Goal: Book appointment/travel/reservation

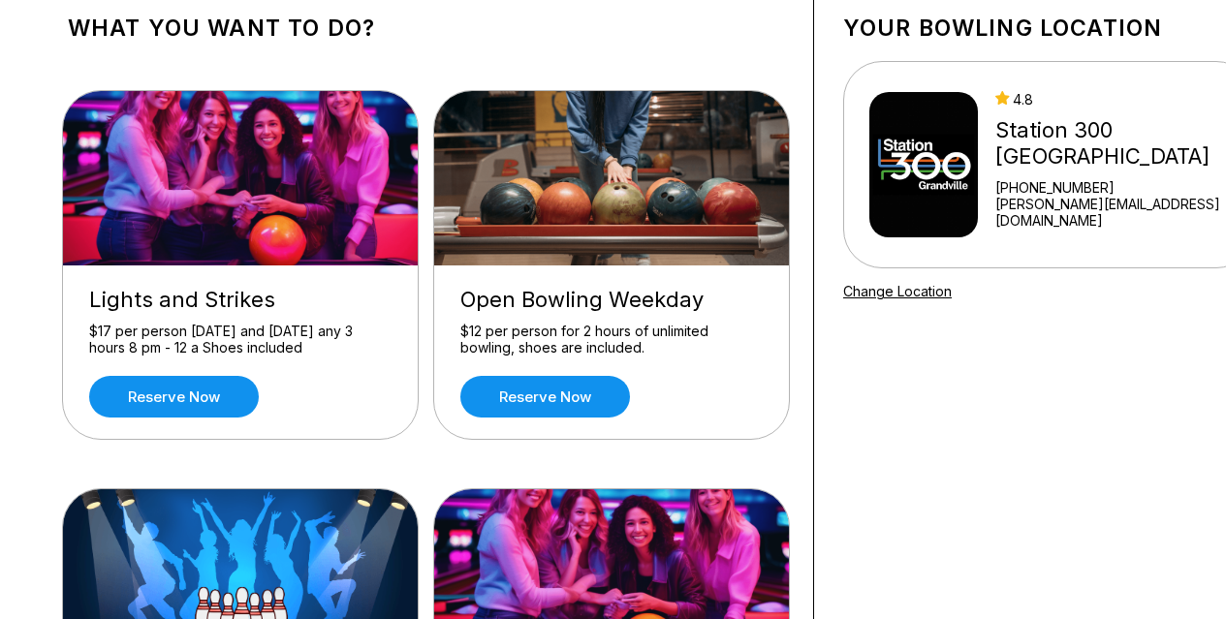
scroll to position [138, 0]
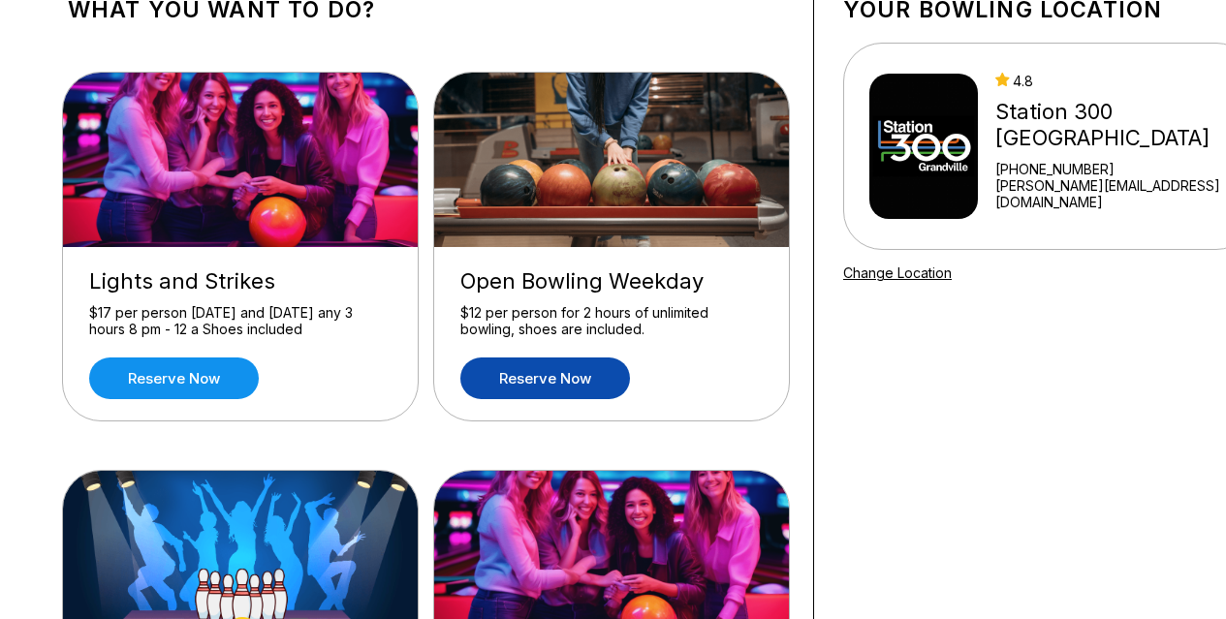
click at [548, 395] on link "Reserve now" at bounding box center [545, 378] width 170 height 42
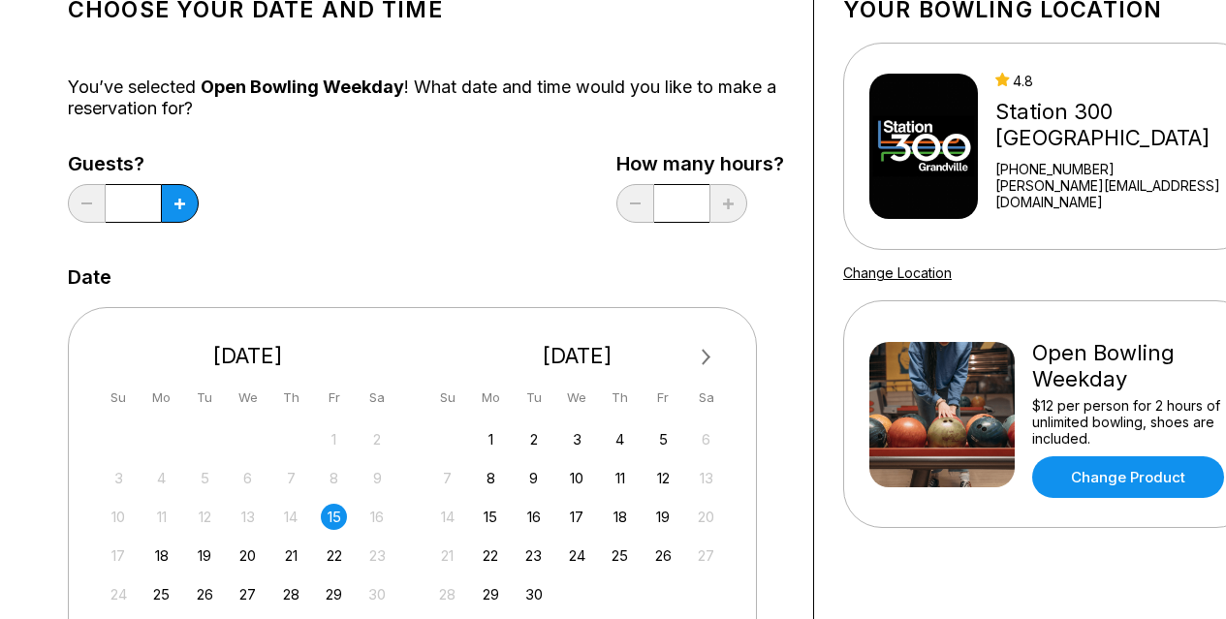
scroll to position [0, 0]
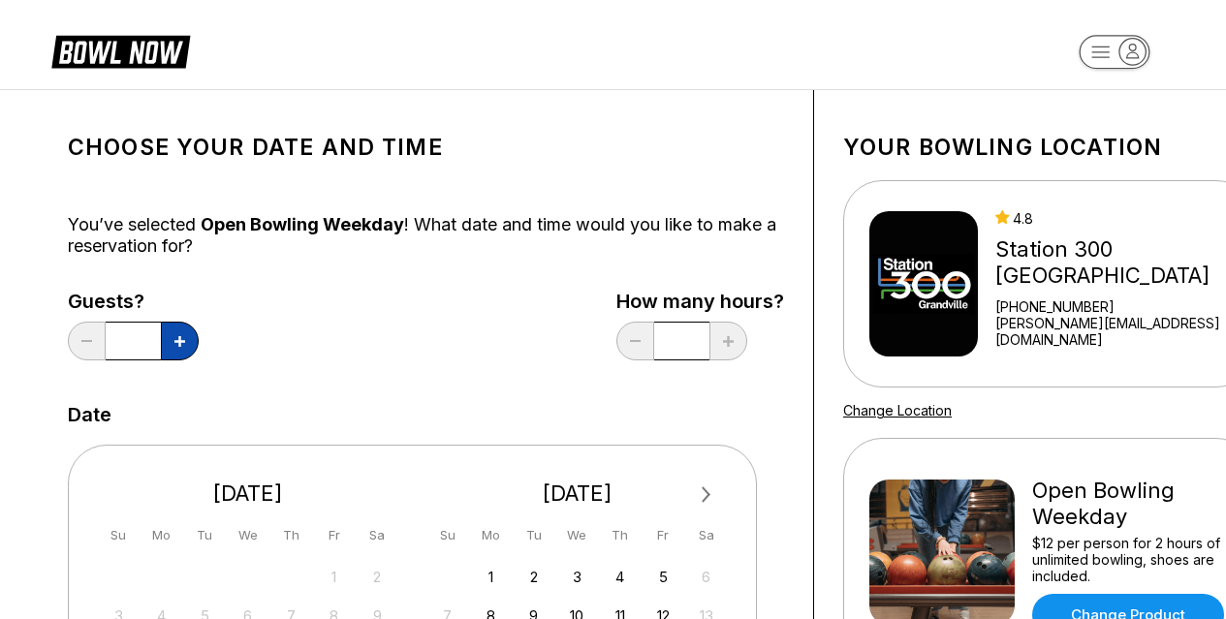
click at [178, 340] on icon at bounding box center [179, 341] width 11 height 11
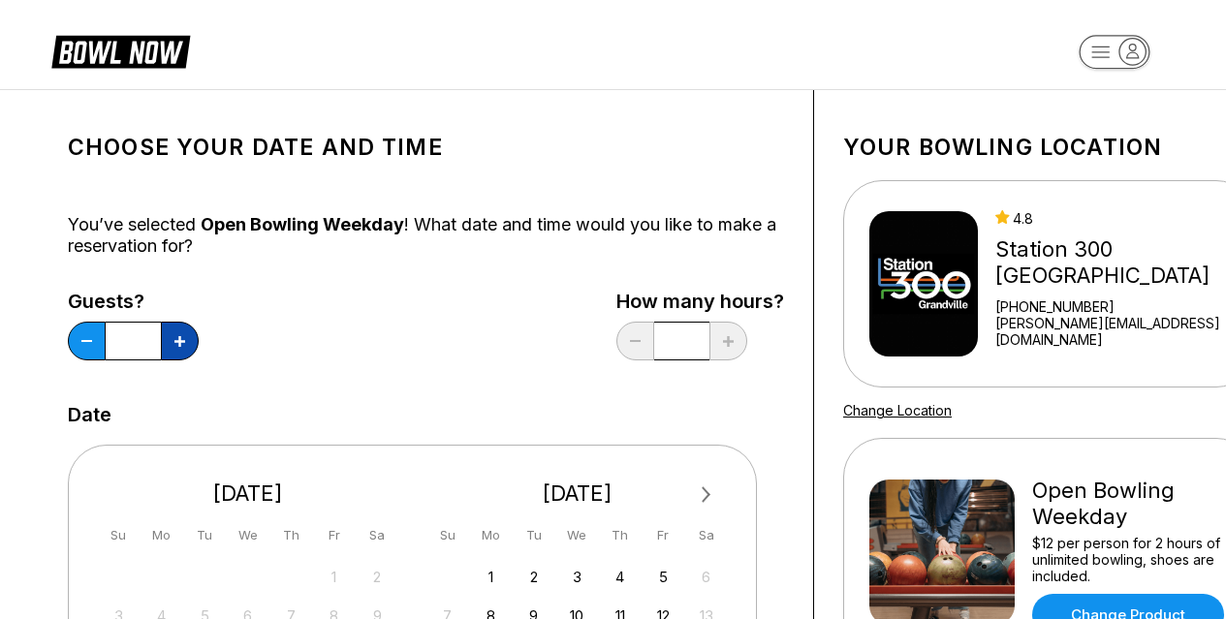
click at [178, 340] on icon at bounding box center [179, 341] width 11 height 11
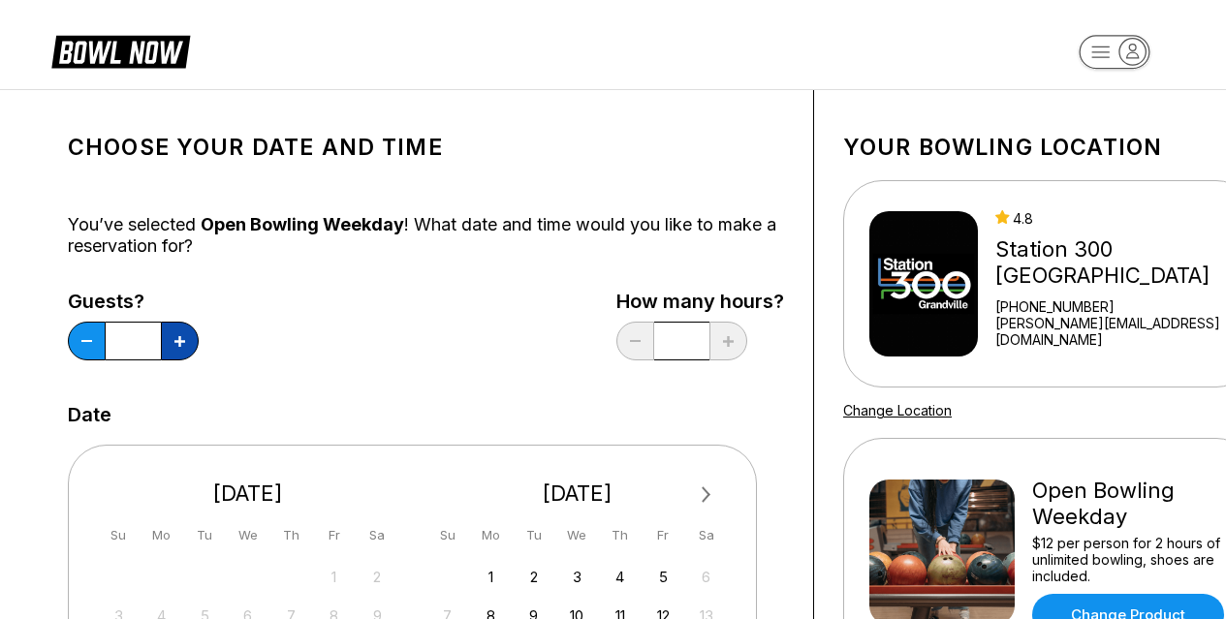
click at [178, 340] on icon at bounding box center [179, 341] width 11 height 11
type input "**"
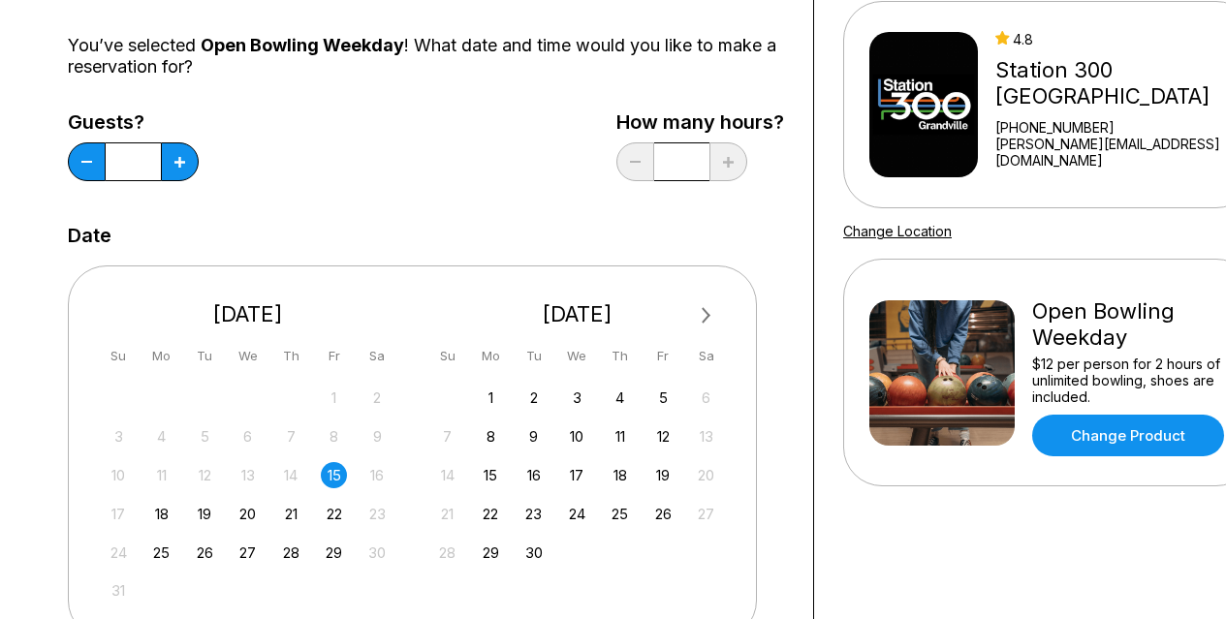
scroll to position [180, 0]
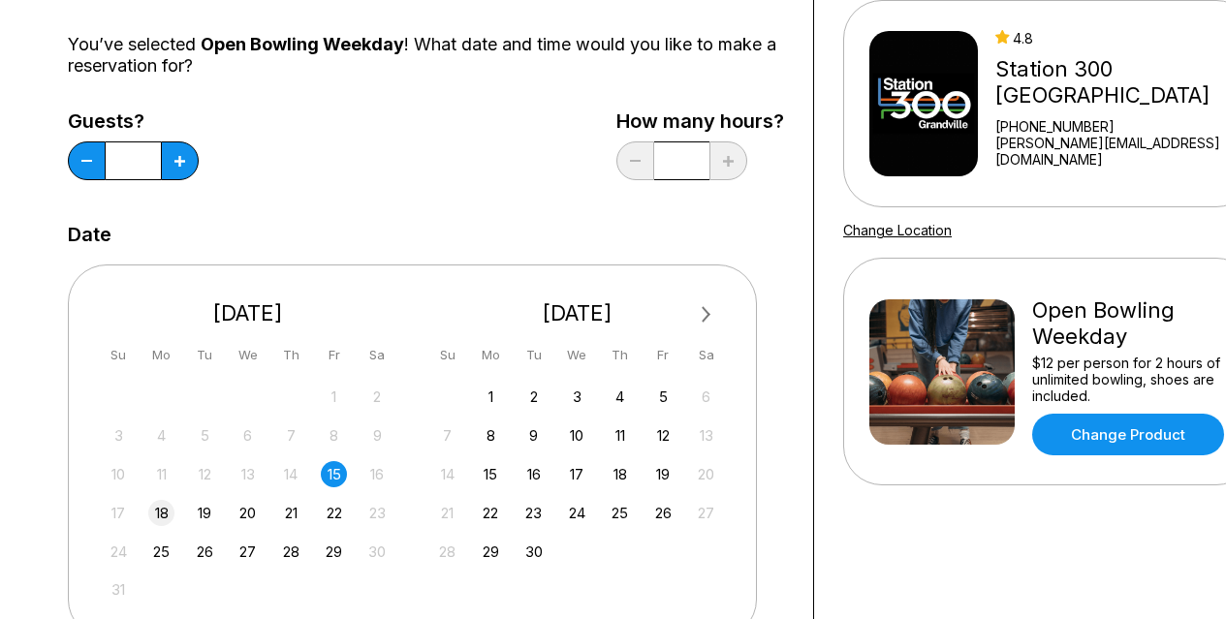
click at [164, 519] on div "18" at bounding box center [161, 513] width 26 height 26
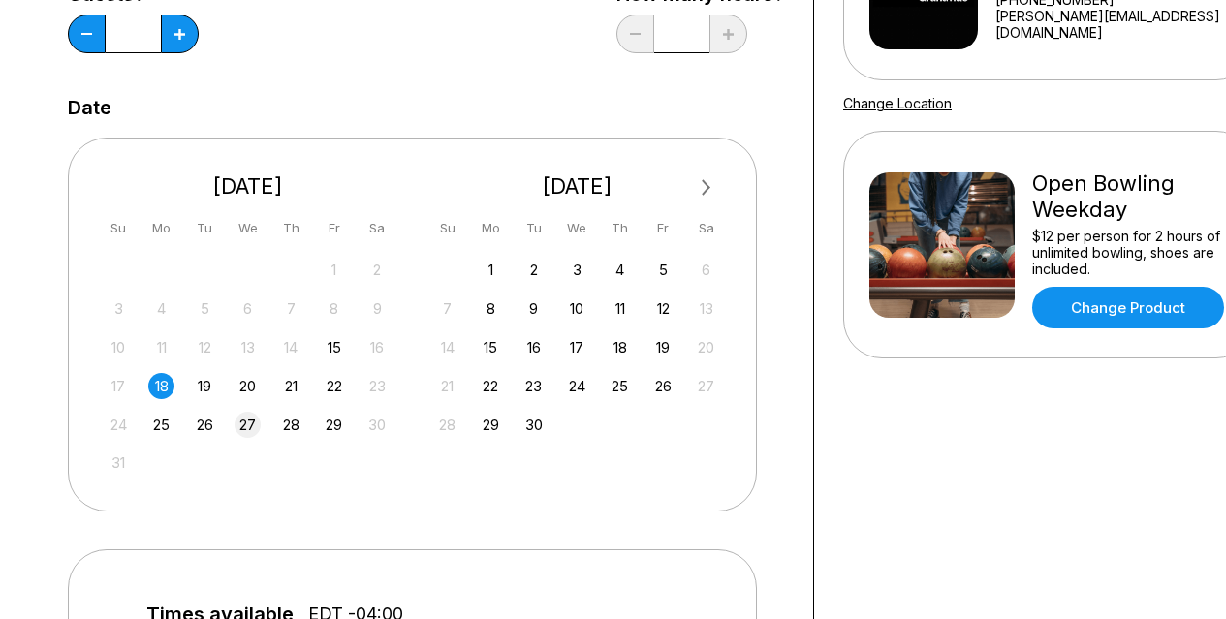
scroll to position [337, 0]
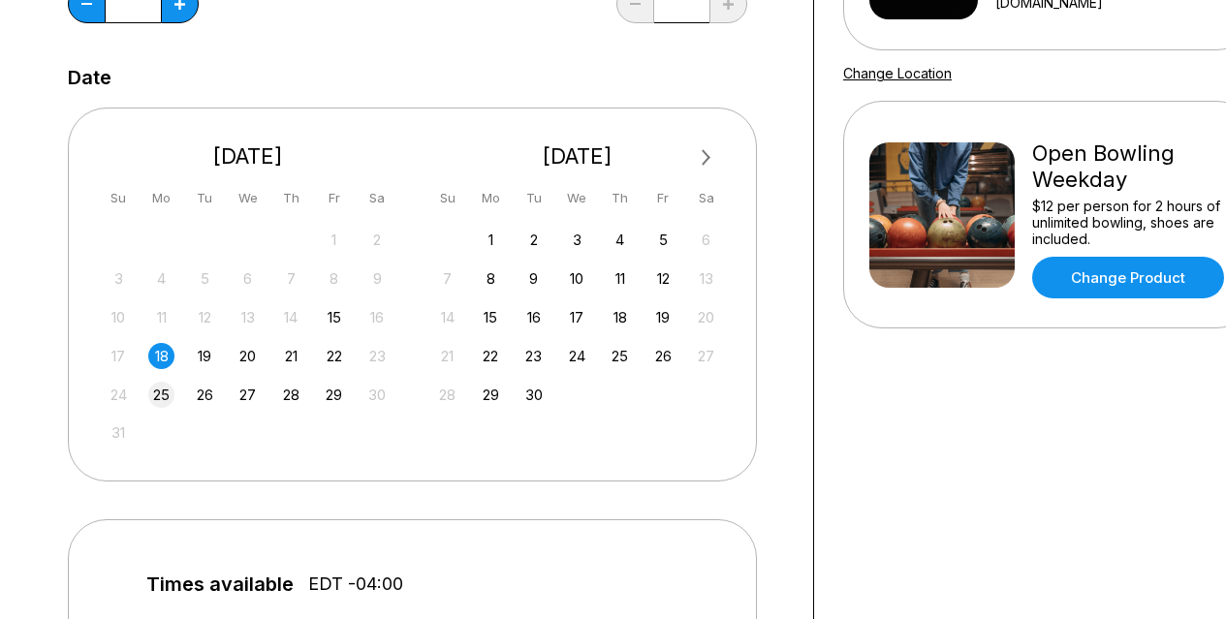
click at [164, 399] on div "25" at bounding box center [161, 395] width 26 height 26
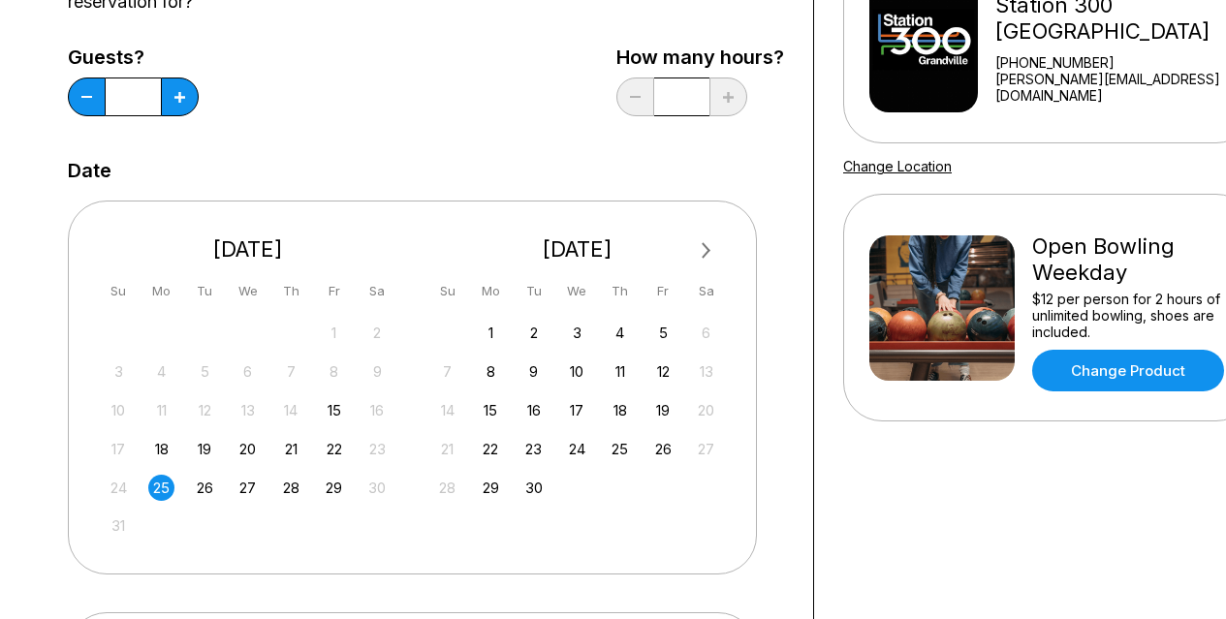
scroll to position [215, 0]
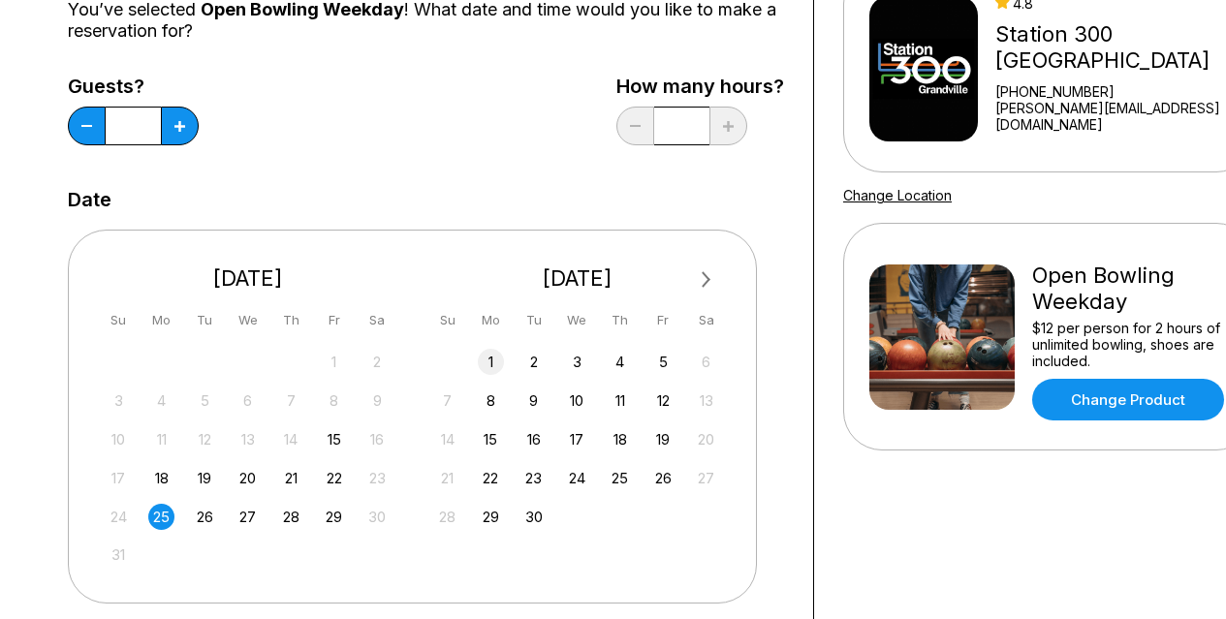
click at [495, 359] on div "1" at bounding box center [491, 362] width 26 height 26
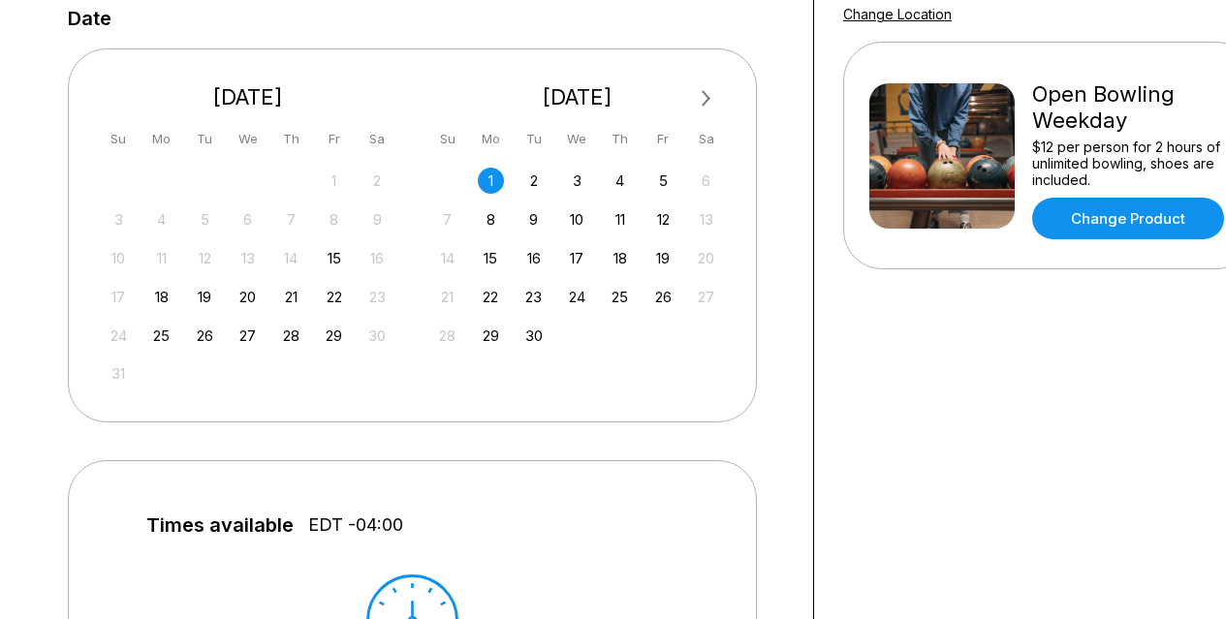
scroll to position [0, 0]
